Goal: Transaction & Acquisition: Purchase product/service

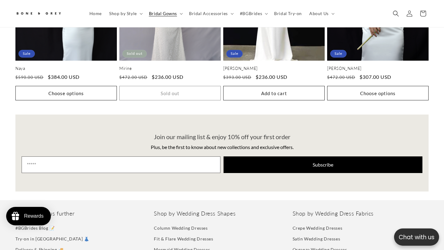
scroll to position [958, 0]
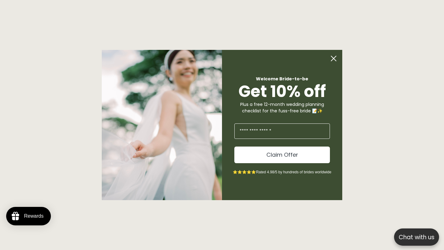
click at [333, 59] on circle "Close dialog" at bounding box center [334, 59] width 12 height 12
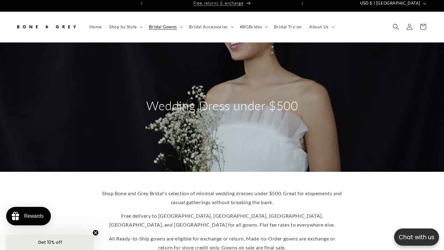
scroll to position [0, 0]
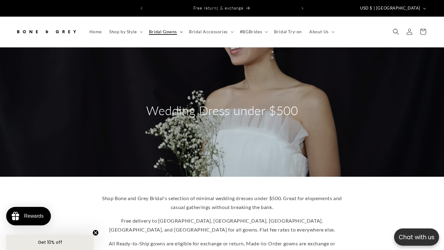
click at [158, 29] on span "Bridal Gowns" at bounding box center [163, 32] width 28 height 6
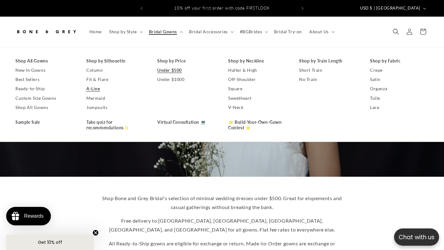
click at [92, 84] on link "A-Line" at bounding box center [115, 88] width 59 height 9
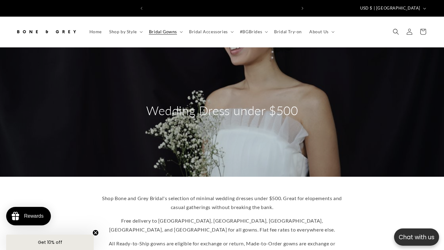
scroll to position [0, 150]
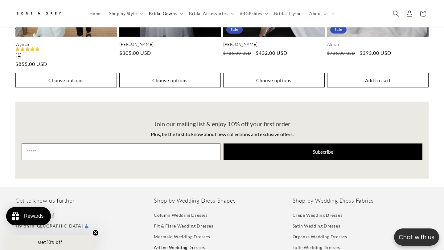
scroll to position [0, 300]
